Goal: Check status

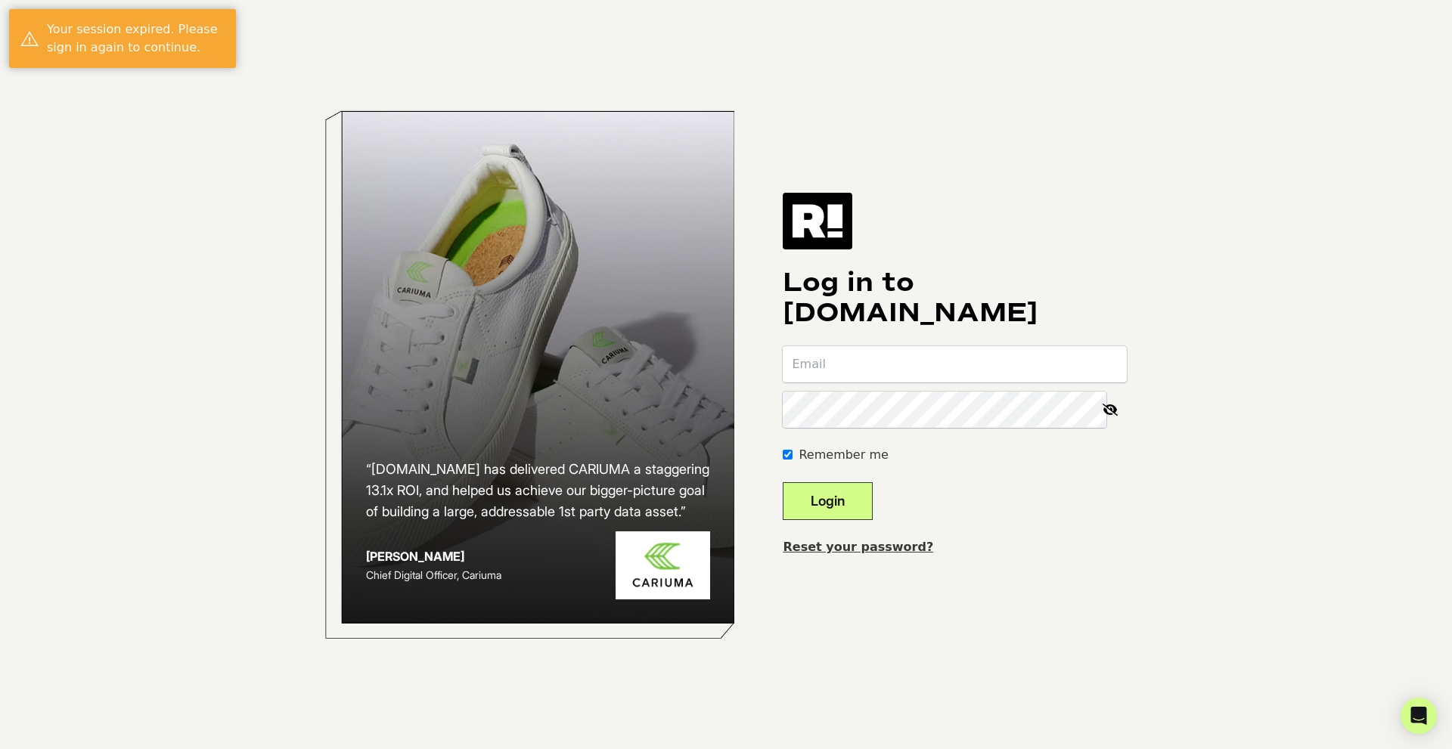
type input "[PERSON_NAME][EMAIL_ADDRESS][DOMAIN_NAME]"
click at [872, 498] on button "Login" at bounding box center [827, 501] width 90 height 38
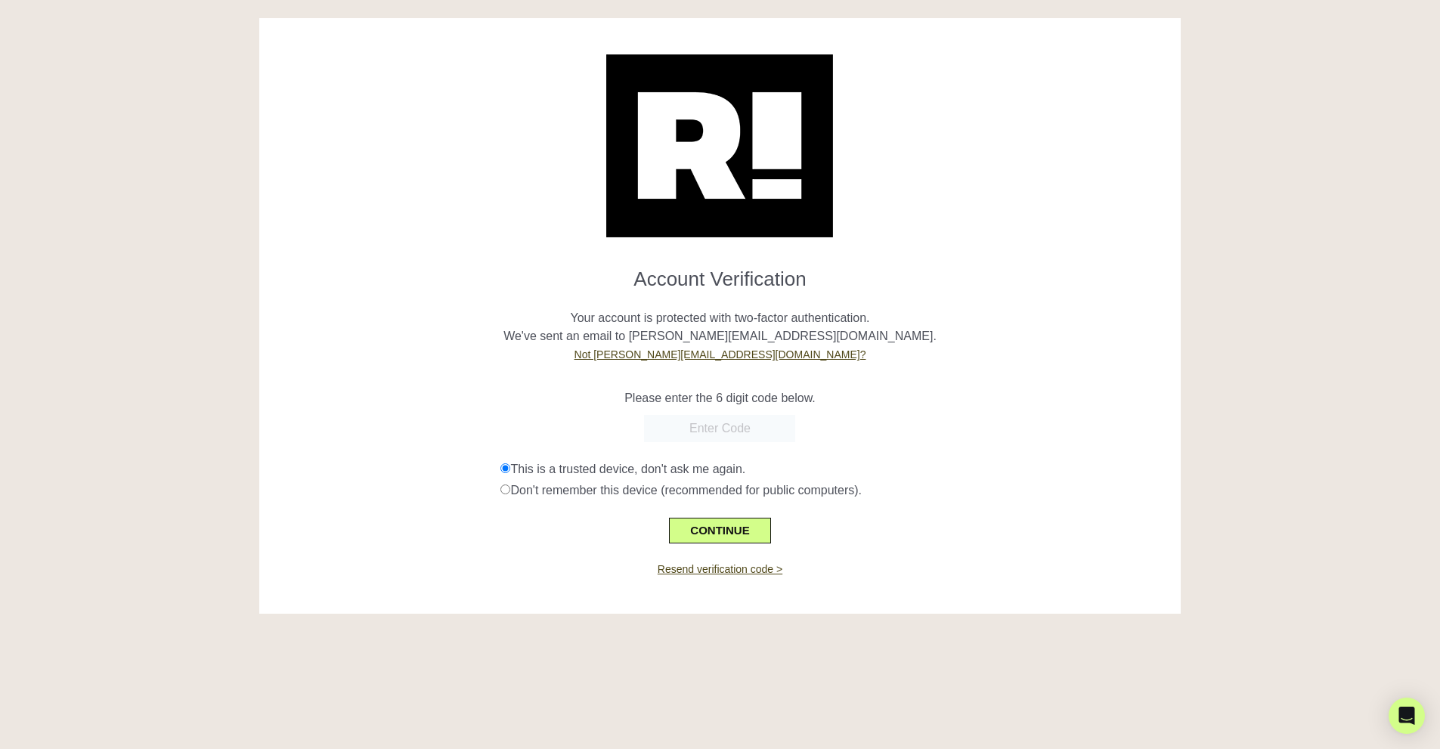
paste input "298014"
type input "298014"
click at [726, 529] on button "CONTINUE" at bounding box center [719, 531] width 101 height 26
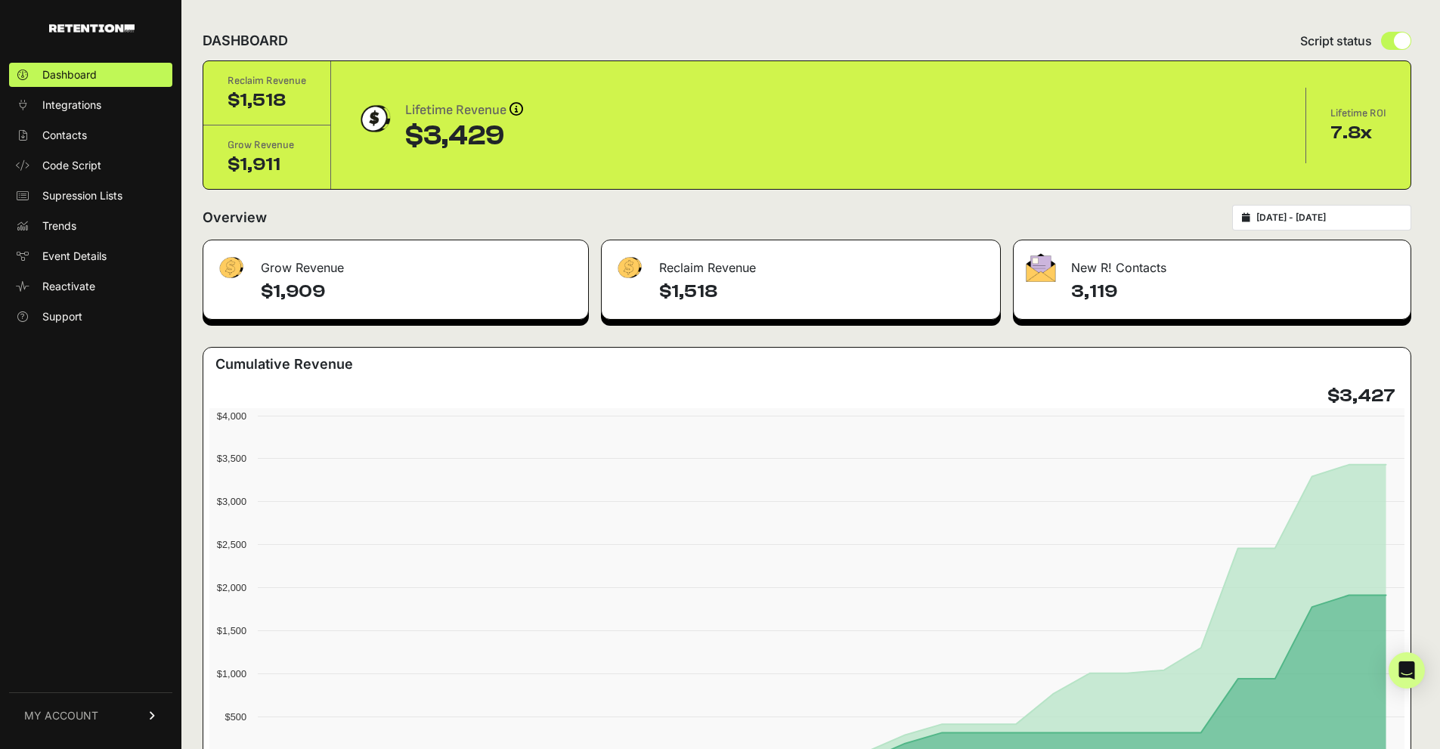
drag, startPoint x: 472, startPoint y: 133, endPoint x: 512, endPoint y: 132, distance: 39.3
click at [512, 132] on div "$3,429" at bounding box center [464, 136] width 118 height 30
click at [507, 132] on div "$3,429" at bounding box center [464, 136] width 118 height 30
drag, startPoint x: 503, startPoint y: 131, endPoint x: 412, endPoint y: 140, distance: 91.9
click at [412, 140] on div "$3,429" at bounding box center [464, 136] width 118 height 30
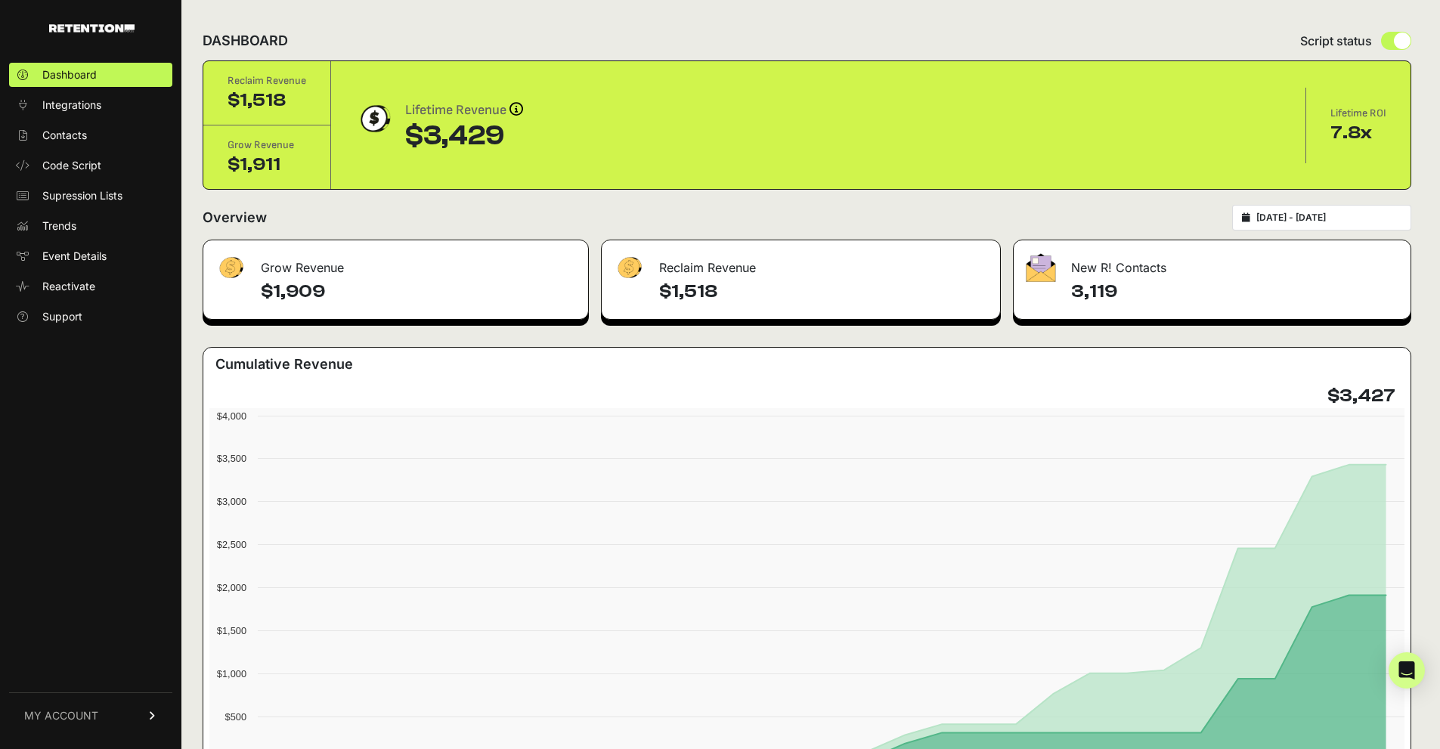
click at [406, 141] on div "$3,429" at bounding box center [464, 136] width 118 height 30
drag, startPoint x: 406, startPoint y: 141, endPoint x: 538, endPoint y: 141, distance: 132.3
click at [538, 141] on div "Lifetime Revenue Revenue attribution works in two ways: Grow Revenue: Revenue i…" at bounding box center [818, 125] width 926 height 51
click at [504, 131] on div "$3,429" at bounding box center [464, 136] width 118 height 30
drag, startPoint x: 503, startPoint y: 132, endPoint x: 411, endPoint y: 132, distance: 93.0
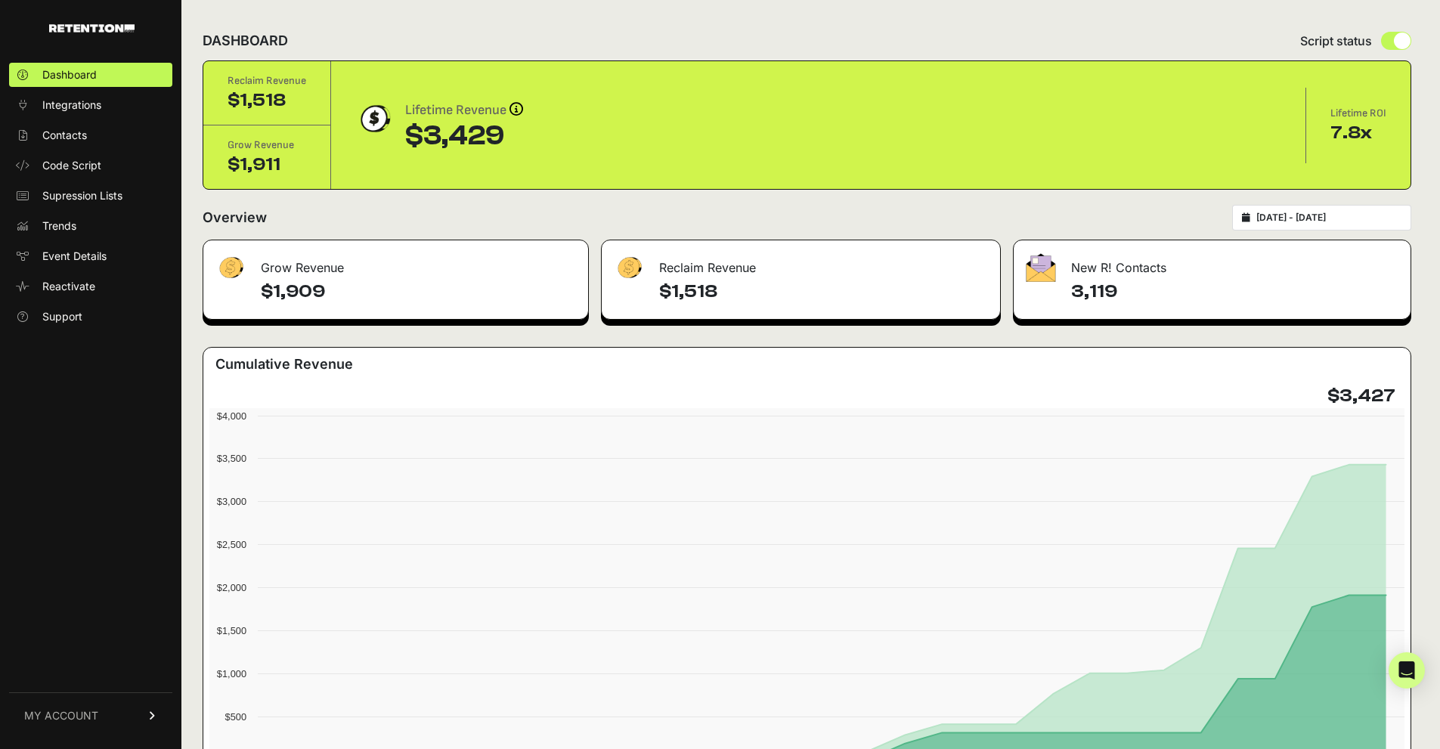
click at [411, 132] on div "$3,429" at bounding box center [464, 136] width 118 height 30
click at [407, 134] on div "$3,429" at bounding box center [464, 136] width 118 height 30
drag, startPoint x: 407, startPoint y: 134, endPoint x: 507, endPoint y: 137, distance: 100.6
click at [507, 137] on div "$3,429" at bounding box center [464, 136] width 118 height 30
click at [504, 132] on div "$3,429" at bounding box center [464, 136] width 118 height 30
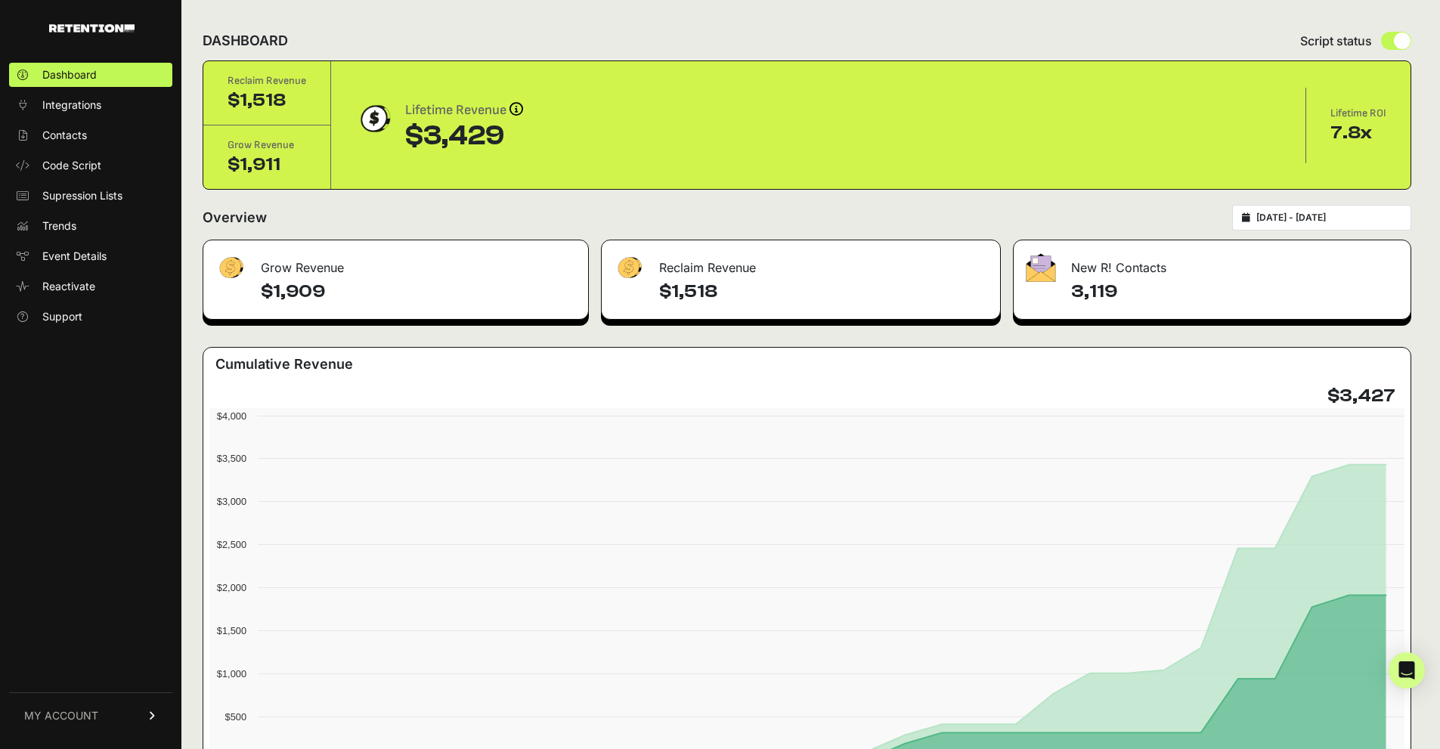
drag, startPoint x: 503, startPoint y: 130, endPoint x: 376, endPoint y: 139, distance: 127.3
click at [376, 139] on div "Lifetime Revenue Revenue attribution works in two ways: Grow Revenue: Revenue i…" at bounding box center [818, 125] width 926 height 51
click at [570, 136] on div "Lifetime Revenue Revenue attribution works in two ways: Grow Revenue: Revenue i…" at bounding box center [818, 125] width 926 height 51
drag, startPoint x: 570, startPoint y: 136, endPoint x: 538, endPoint y: 128, distance: 32.8
click at [572, 135] on div "Lifetime Revenue Revenue attribution works in two ways: Grow Revenue: Revenue i…" at bounding box center [818, 125] width 926 height 51
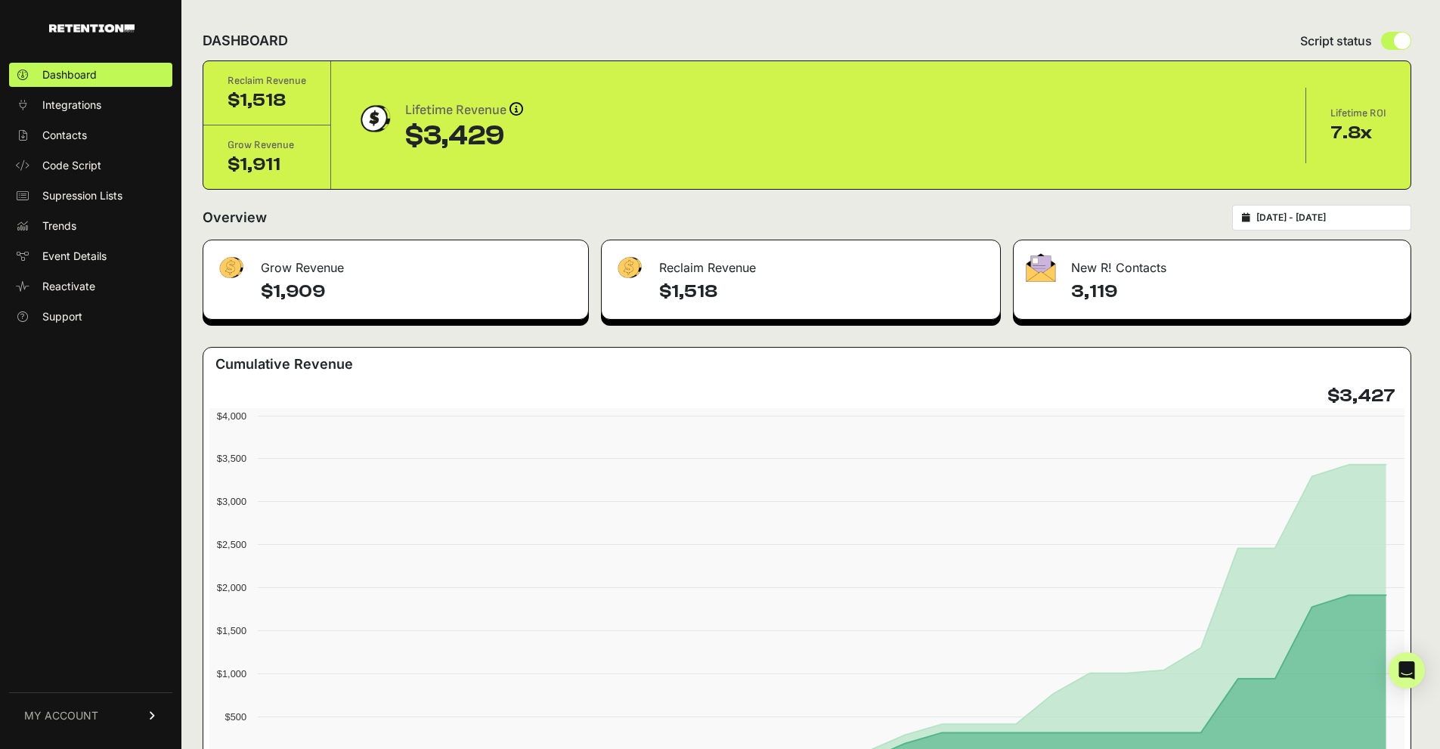
click at [520, 125] on div "$3,429" at bounding box center [464, 136] width 118 height 30
click at [472, 106] on div "Lifetime Revenue Revenue attribution works in two ways: Grow Revenue: Revenue i…" at bounding box center [464, 110] width 118 height 21
drag, startPoint x: 652, startPoint y: 287, endPoint x: 779, endPoint y: 290, distance: 127.1
click at [779, 290] on div "$1,518" at bounding box center [801, 299] width 398 height 39
click at [779, 290] on h4 "$1,518" at bounding box center [823, 292] width 329 height 24
